Goal: Entertainment & Leisure: Consume media (video, audio)

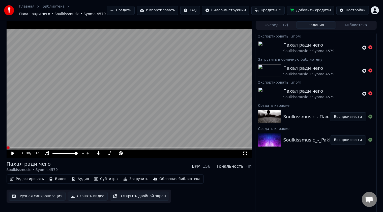
click at [7, 150] on span at bounding box center [8, 148] width 3 height 3
click at [9, 154] on div "0:00 / 3:32" at bounding box center [129, 153] width 241 height 5
click at [13, 154] on icon at bounding box center [12, 154] width 3 height 4
click at [65, 154] on span at bounding box center [58, 153] width 13 height 1
click at [8, 148] on span at bounding box center [7, 148] width 1 height 1
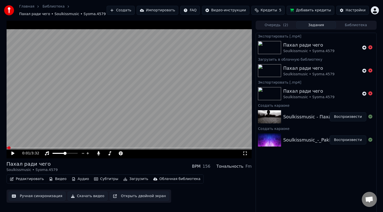
click at [8, 148] on span at bounding box center [9, 148] width 3 height 3
click at [11, 154] on icon at bounding box center [17, 154] width 12 height 4
click at [119, 155] on span at bounding box center [118, 153] width 3 height 3
click at [52, 152] on span at bounding box center [53, 153] width 3 height 3
click at [70, 153] on span at bounding box center [68, 153] width 3 height 3
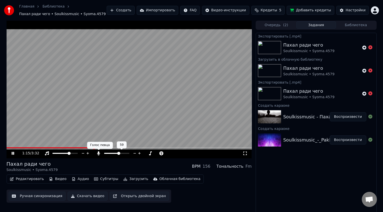
click at [98, 154] on icon at bounding box center [98, 154] width 5 height 4
click at [98, 153] on icon at bounding box center [98, 154] width 5 height 4
click at [106, 155] on span at bounding box center [107, 153] width 3 height 3
click at [123, 154] on span at bounding box center [122, 153] width 3 height 3
click at [52, 153] on span at bounding box center [53, 153] width 3 height 3
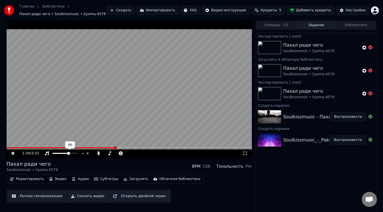
click at [69, 155] on span at bounding box center [68, 153] width 3 height 3
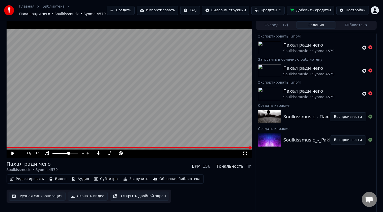
drag, startPoint x: 15, startPoint y: 146, endPoint x: 13, endPoint y: 148, distance: 2.7
click at [15, 146] on video at bounding box center [129, 90] width 245 height 138
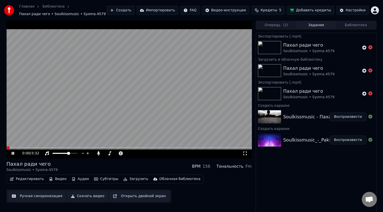
click at [13, 148] on span at bounding box center [129, 148] width 245 height 1
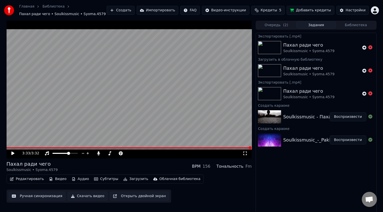
click at [32, 147] on video at bounding box center [129, 90] width 245 height 138
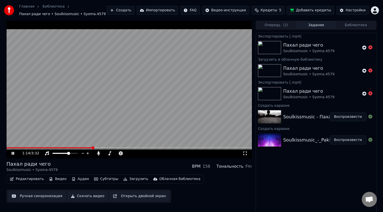
click at [21, 147] on video at bounding box center [129, 90] width 245 height 138
click at [17, 148] on span at bounding box center [12, 148] width 10 height 1
click at [112, 126] on video at bounding box center [129, 90] width 245 height 138
click at [7, 148] on span at bounding box center [7, 148] width 0 height 1
click at [62, 152] on span at bounding box center [61, 153] width 3 height 3
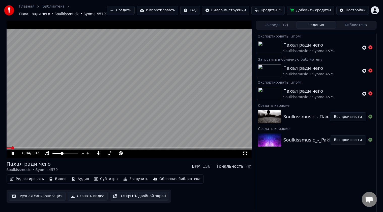
click at [11, 148] on span at bounding box center [9, 148] width 5 height 1
click at [98, 153] on icon at bounding box center [98, 154] width 3 height 4
click at [107, 153] on span at bounding box center [108, 153] width 3 height 3
click at [129, 153] on span at bounding box center [127, 153] width 3 height 3
click at [127, 154] on span at bounding box center [127, 153] width 3 height 3
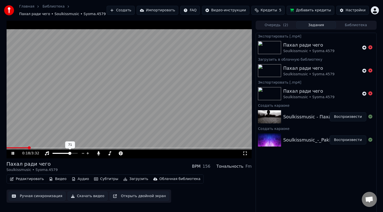
click at [71, 154] on span at bounding box center [69, 153] width 3 height 3
click at [106, 154] on span at bounding box center [105, 153] width 3 height 1
click at [105, 153] on span at bounding box center [104, 153] width 1 height 1
drag, startPoint x: 110, startPoint y: 86, endPoint x: 112, endPoint y: 83, distance: 3.2
click at [111, 83] on video at bounding box center [129, 90] width 245 height 138
